Goal: Find specific page/section: Find specific page/section

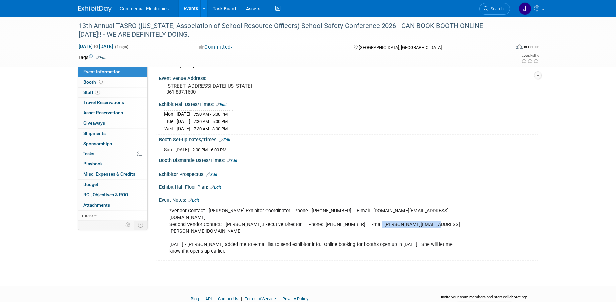
scroll to position [34, 0]
click at [440, 204] on div "Event Notes: Edit" at bounding box center [348, 199] width 378 height 9
click at [219, 9] on link "Task Board" at bounding box center [224, 8] width 34 height 17
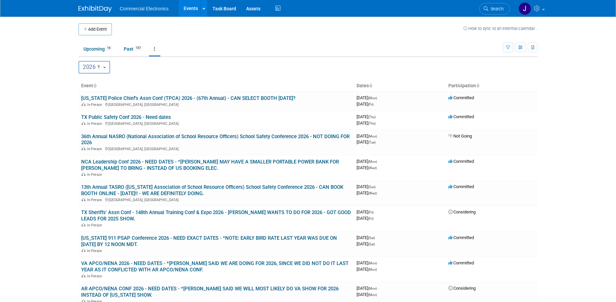
click at [110, 69] on button "2026 9" at bounding box center [94, 67] width 32 height 13
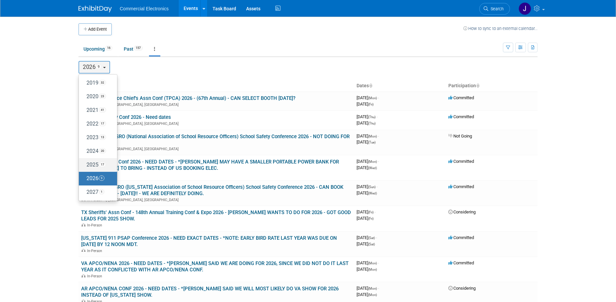
click at [92, 164] on label "2025 17" at bounding box center [96, 164] width 28 height 11
click at [84, 164] on input "2025 17" at bounding box center [82, 164] width 4 height 4
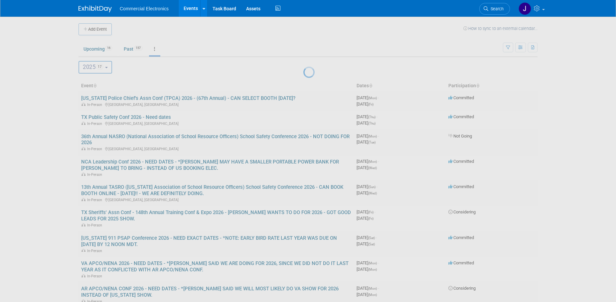
select select "2025"
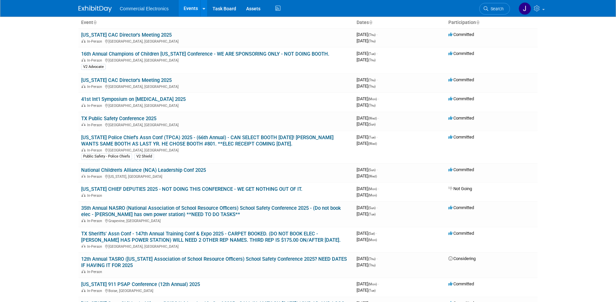
scroll to position [68, 0]
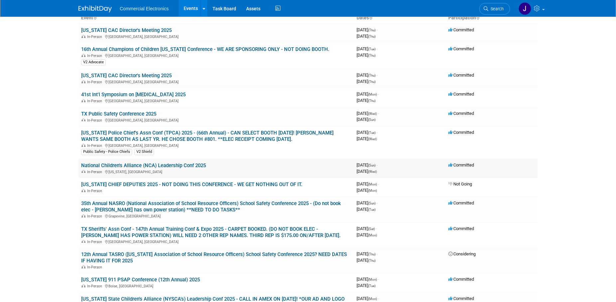
click at [202, 164] on link "National Children's Alliance (NCA) Leadership Conf 2025" at bounding box center [143, 165] width 125 height 6
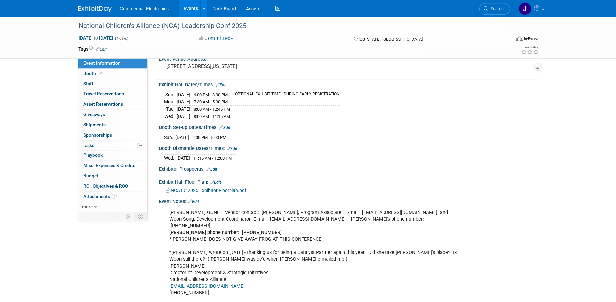
scroll to position [68, 0]
